Goal: Go to known website: Access a specific website the user already knows

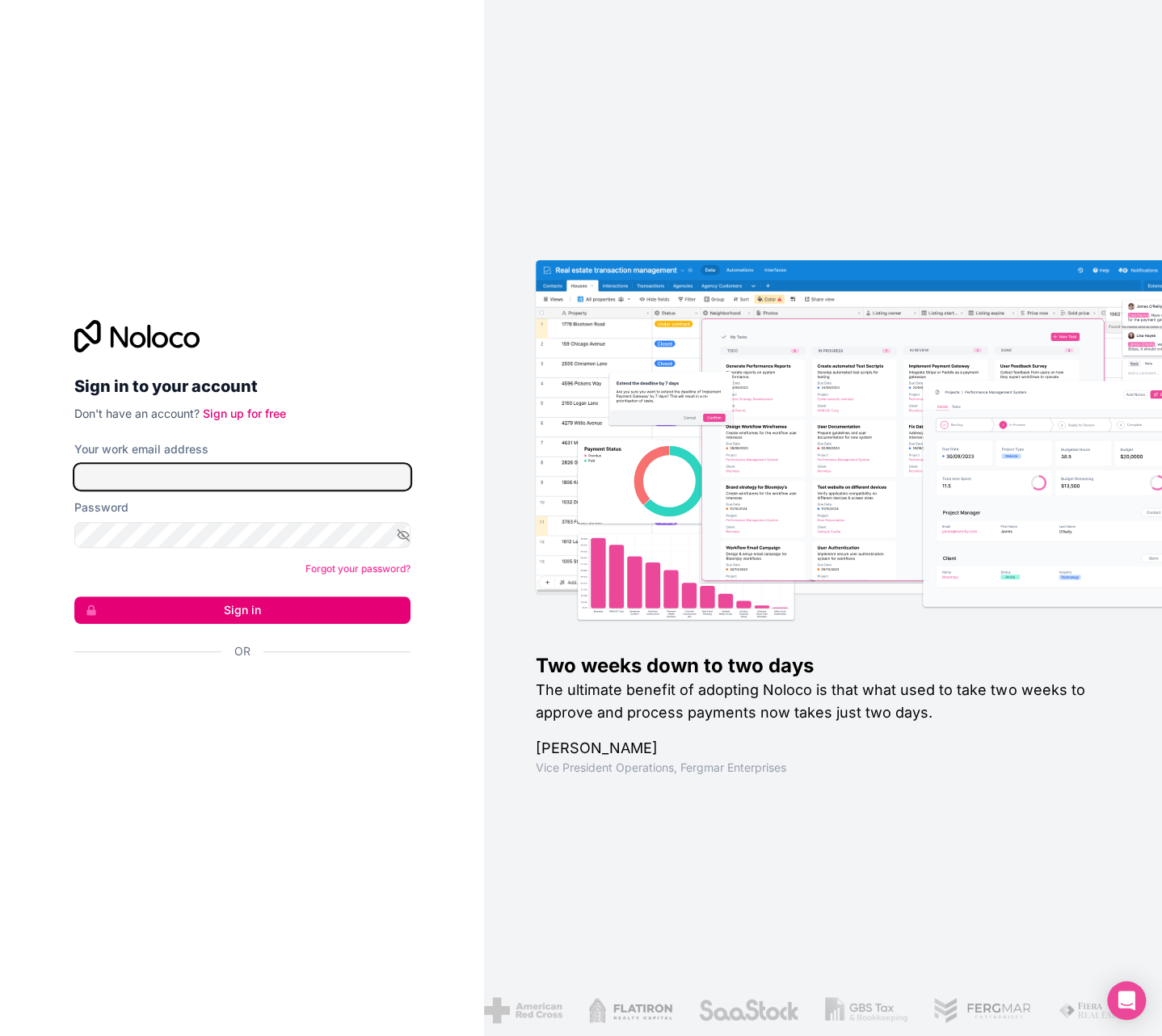
type input "[EMAIL_ADDRESS][DOMAIN_NAME]"
click at [322, 600] on button "Sign in" at bounding box center [243, 609] width 336 height 27
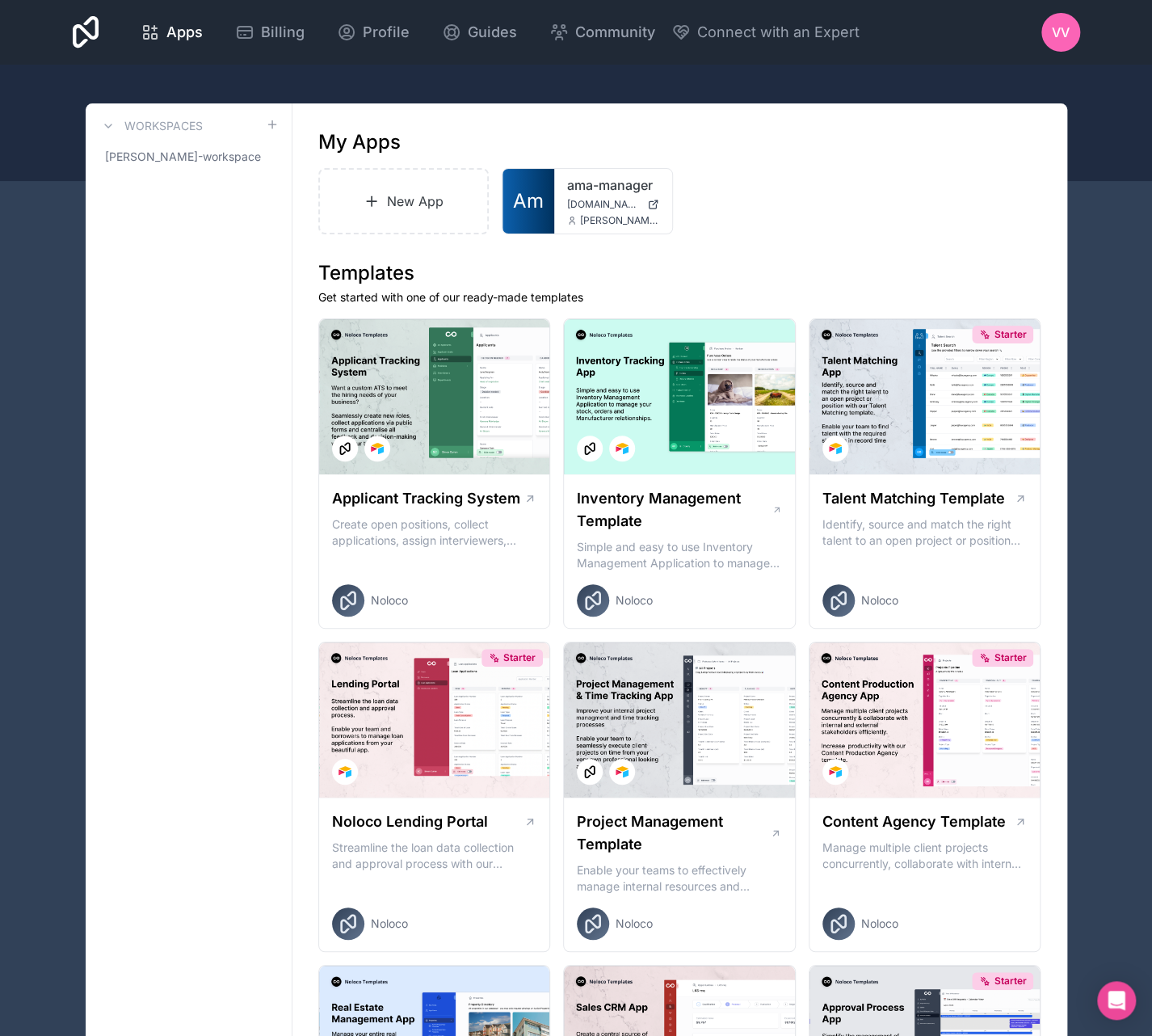
click at [606, 186] on link "ama-manager" at bounding box center [612, 185] width 92 height 19
